Goal: Browse casually

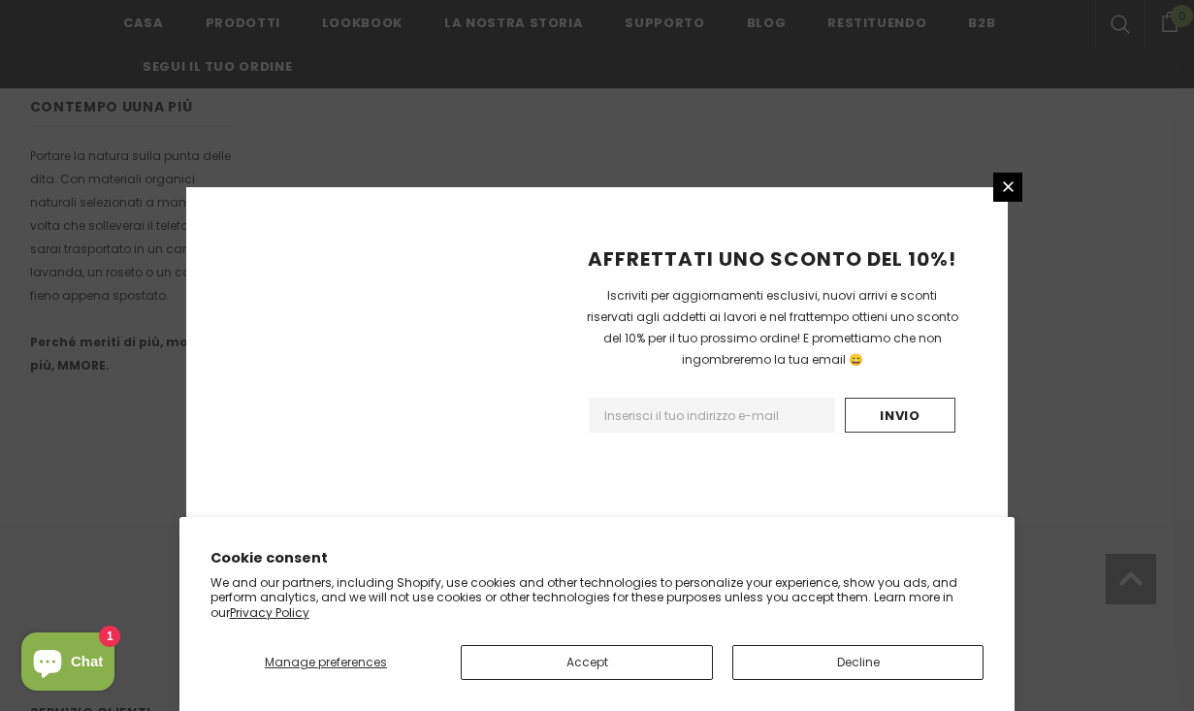
scroll to position [1317, 0]
